Goal: Entertainment & Leisure: Consume media (video, audio)

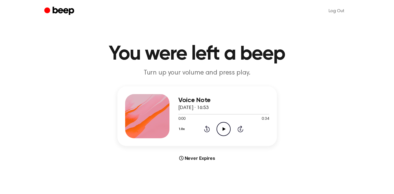
click at [222, 131] on icon "Play Audio" at bounding box center [223, 129] width 14 height 14
click at [221, 125] on icon "Play Audio" at bounding box center [223, 129] width 14 height 14
click at [204, 129] on icon at bounding box center [207, 129] width 6 height 7
click at [224, 131] on icon at bounding box center [223, 130] width 2 height 4
click at [187, 114] on div at bounding box center [210, 114] width 65 height 1
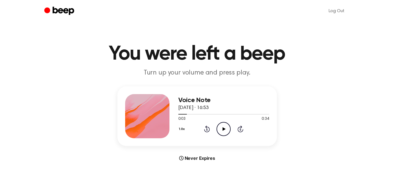
click at [222, 132] on icon "Play Audio" at bounding box center [223, 129] width 14 height 14
click at [224, 131] on icon "Pause Audio" at bounding box center [223, 129] width 14 height 14
click at [225, 130] on icon "Play Audio" at bounding box center [223, 129] width 14 height 14
click at [223, 127] on icon "Play Audio" at bounding box center [223, 129] width 14 height 14
click at [222, 132] on icon "Play Audio" at bounding box center [223, 129] width 14 height 14
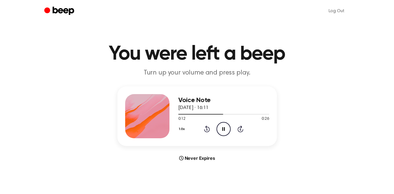
click at [206, 131] on icon "Rewind 5 seconds" at bounding box center [207, 129] width 6 height 7
click at [228, 125] on circle at bounding box center [224, 130] width 14 height 14
click at [227, 131] on icon "Play Audio" at bounding box center [223, 129] width 14 height 14
click at [223, 132] on icon "Play Audio" at bounding box center [223, 129] width 14 height 14
click at [209, 131] on icon at bounding box center [207, 129] width 6 height 7
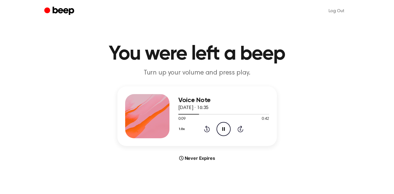
click at [227, 127] on icon "Pause Audio" at bounding box center [223, 129] width 14 height 14
click at [224, 124] on icon "Play Audio" at bounding box center [223, 129] width 14 height 14
click at [200, 130] on div "1.0x Rewind 5 seconds Pause Audio Skip 5 seconds" at bounding box center [223, 129] width 91 height 14
click at [223, 131] on icon "Pause Audio" at bounding box center [223, 129] width 14 height 14
click at [228, 131] on icon "Play Audio" at bounding box center [223, 129] width 14 height 14
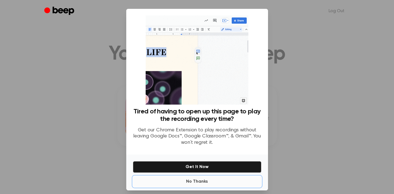
click at [200, 182] on button "No Thanks" at bounding box center [197, 181] width 128 height 11
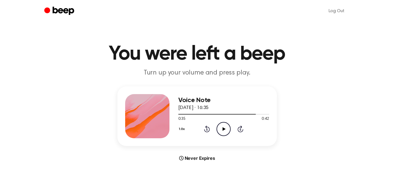
click at [221, 127] on icon "Play Audio" at bounding box center [223, 129] width 14 height 14
click at [221, 127] on icon "Pause Audio" at bounding box center [223, 129] width 14 height 14
click at [221, 135] on icon "Play Audio" at bounding box center [223, 129] width 14 height 14
click at [222, 128] on icon at bounding box center [223, 130] width 2 height 4
click at [204, 130] on icon at bounding box center [207, 129] width 6 height 7
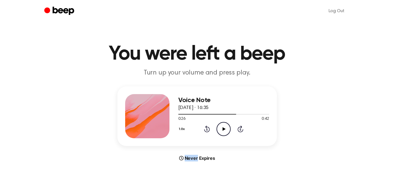
click at [204, 130] on icon at bounding box center [207, 129] width 6 height 7
click at [214, 127] on div "1.0x Rewind 5 seconds Play Audio Skip 5 seconds" at bounding box center [223, 129] width 91 height 14
click at [222, 129] on icon "Play Audio" at bounding box center [223, 129] width 14 height 14
click at [225, 131] on icon "Pause Audio" at bounding box center [223, 129] width 14 height 14
click at [223, 129] on icon "Pause Audio" at bounding box center [223, 129] width 14 height 14
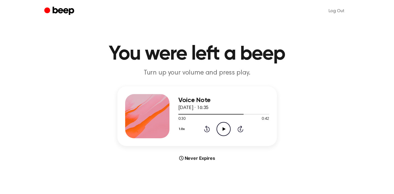
click at [208, 129] on icon "Rewind 5 seconds" at bounding box center [207, 129] width 6 height 7
click at [225, 129] on icon "Play Audio" at bounding box center [223, 129] width 14 height 14
click at [225, 129] on icon "Pause Audio" at bounding box center [223, 129] width 14 height 14
click at [225, 130] on icon "Pause Audio" at bounding box center [223, 129] width 14 height 14
